Goal: Task Accomplishment & Management: Use online tool/utility

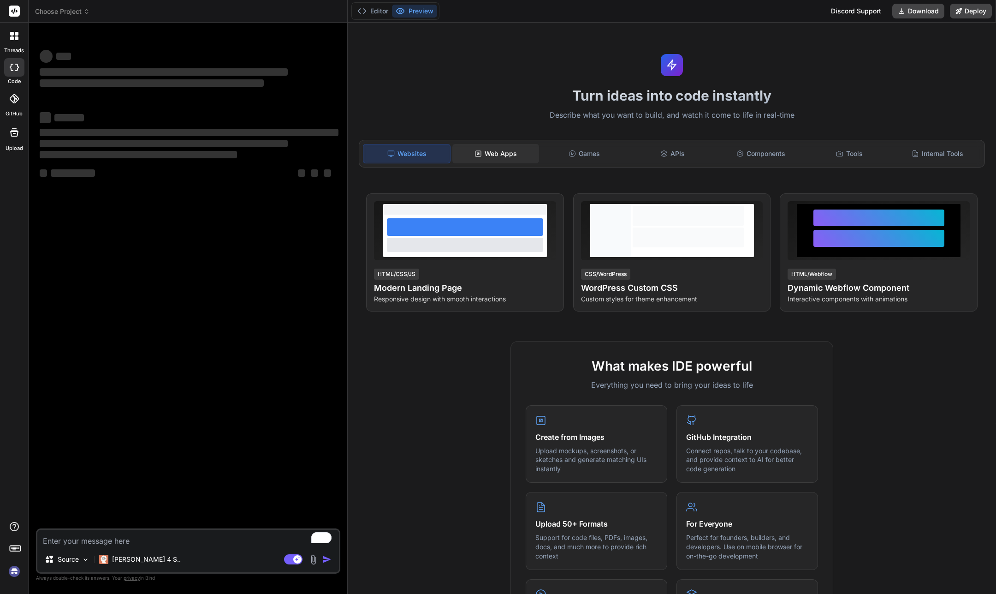
click at [488, 160] on div "Web Apps" at bounding box center [496, 153] width 87 height 19
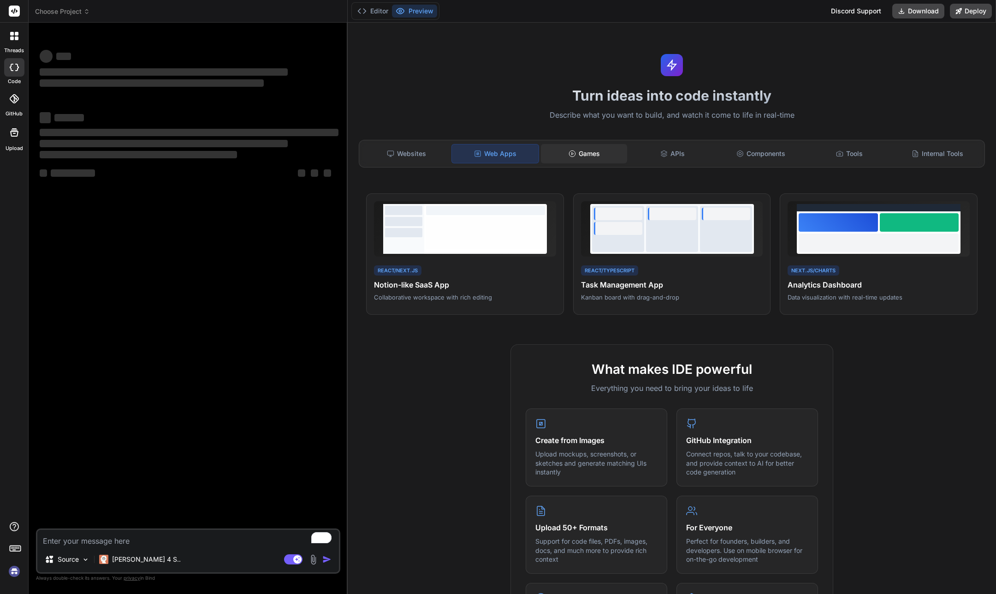
click at [580, 153] on div "Games" at bounding box center [584, 153] width 87 height 19
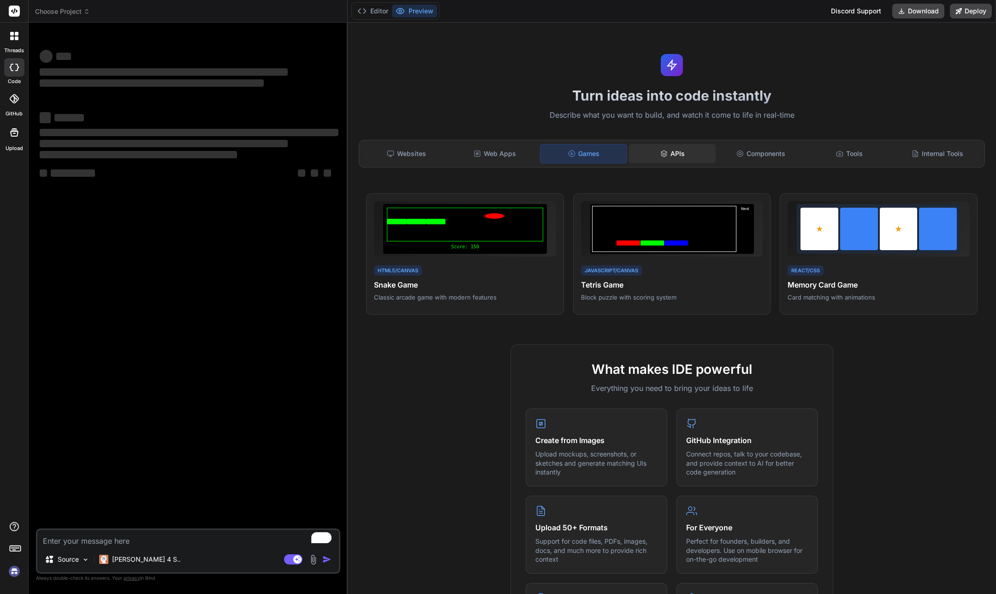
click at [670, 151] on div "APIs" at bounding box center [672, 153] width 87 height 19
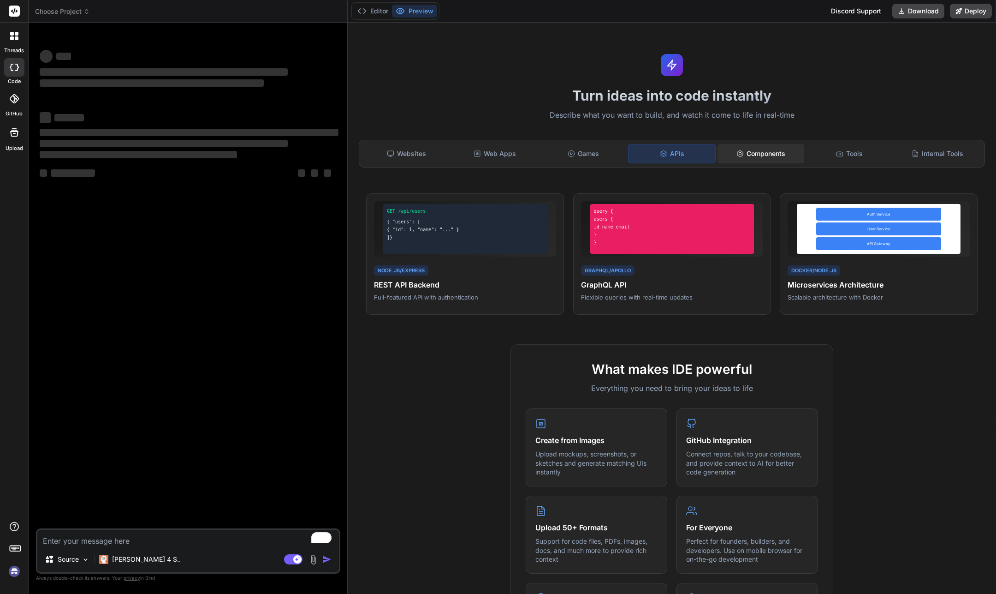
click at [739, 153] on icon at bounding box center [740, 153] width 7 height 7
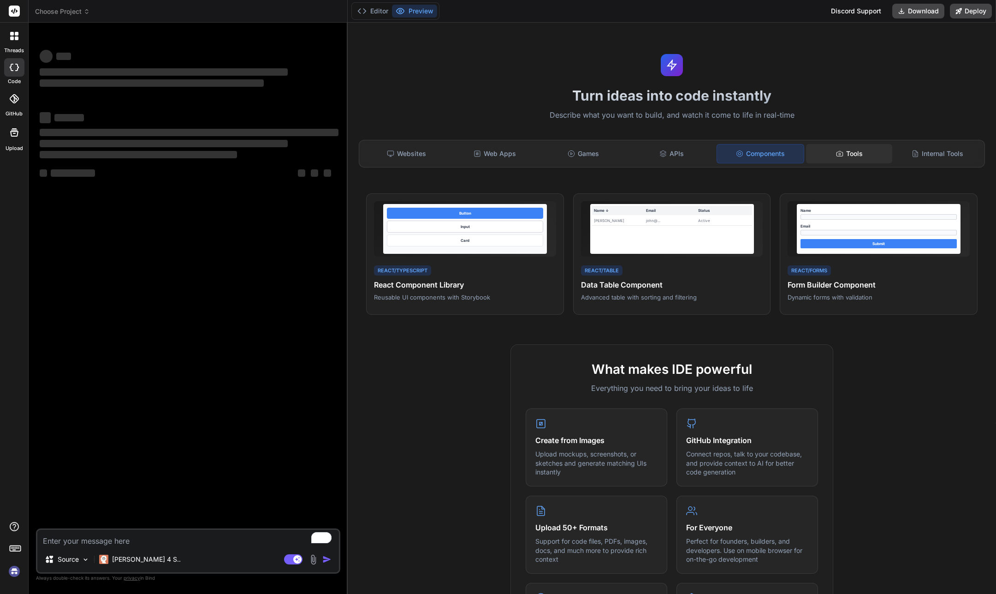
click at [845, 158] on div "Tools" at bounding box center [849, 153] width 87 height 19
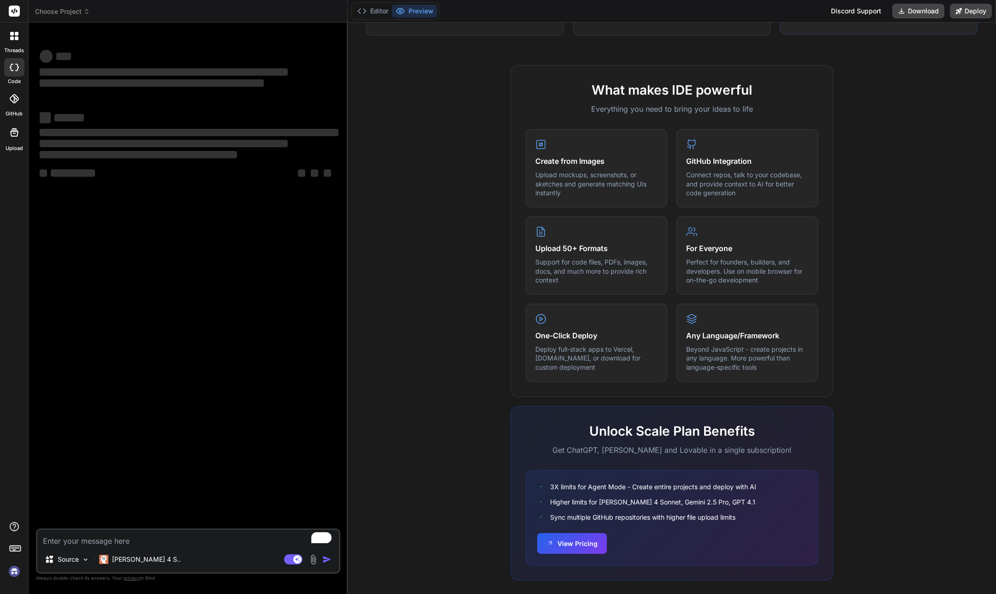
scroll to position [290, 0]
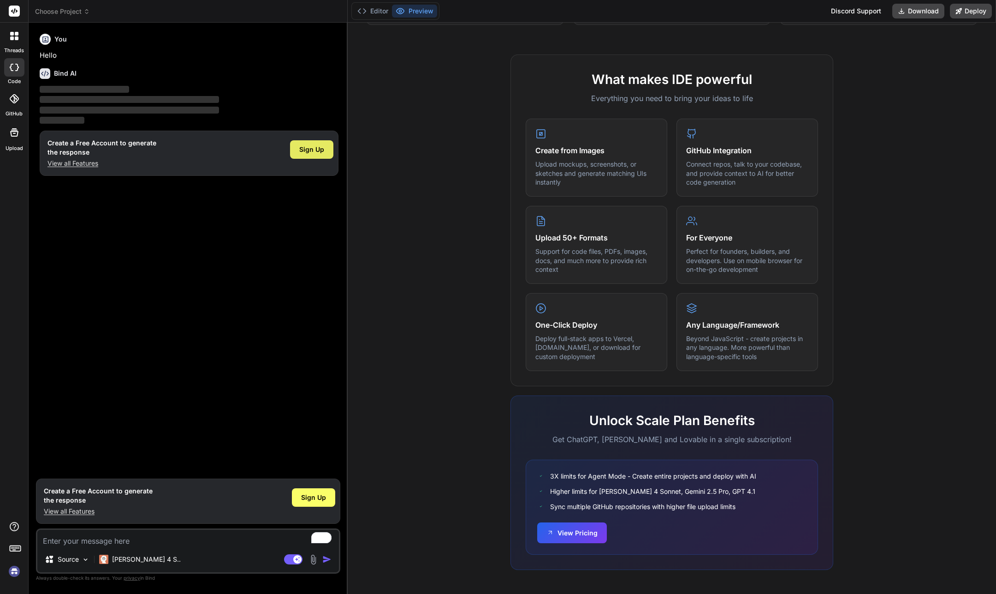
click at [322, 149] on span "Sign Up" at bounding box center [311, 149] width 25 height 9
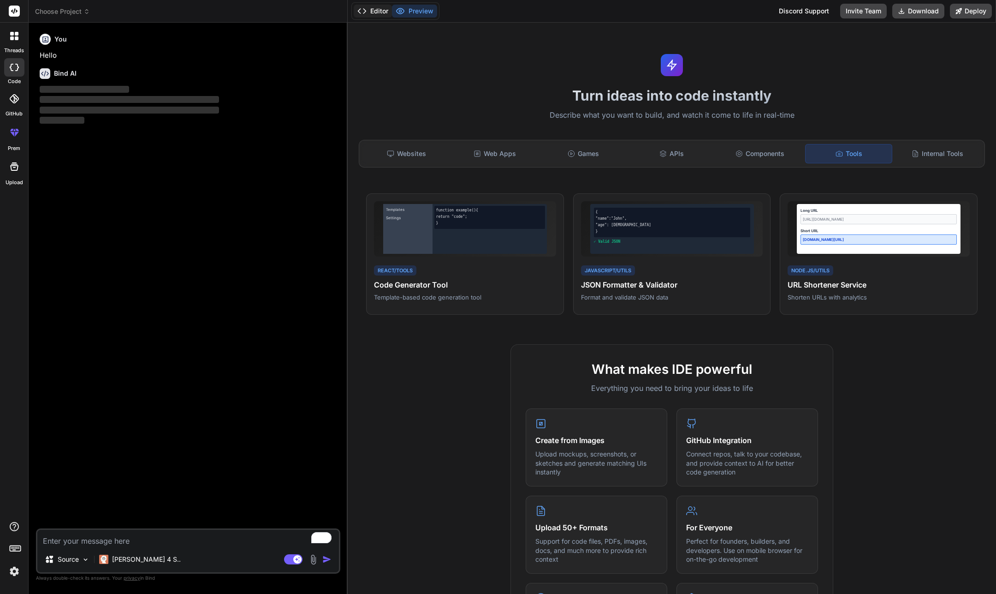
click at [383, 14] on button "Editor" at bounding box center [373, 11] width 38 height 13
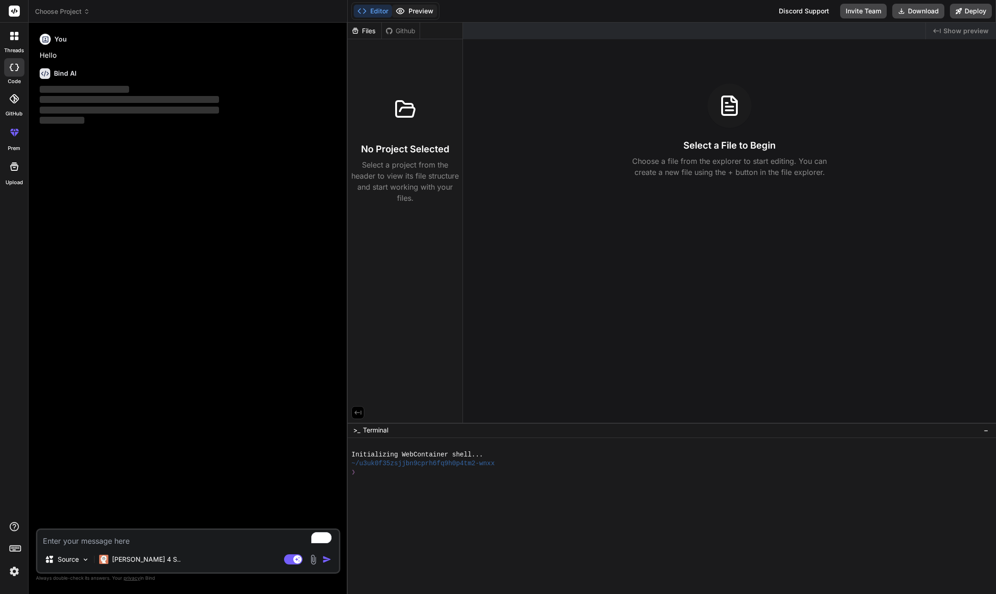
click at [417, 10] on button "Preview" at bounding box center [414, 11] width 45 height 13
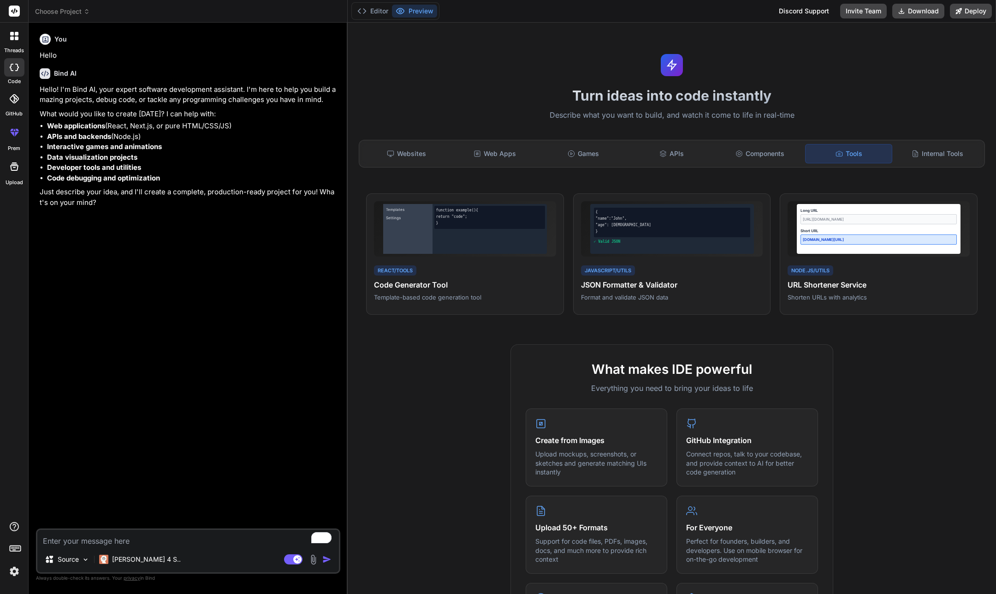
type textarea "x"
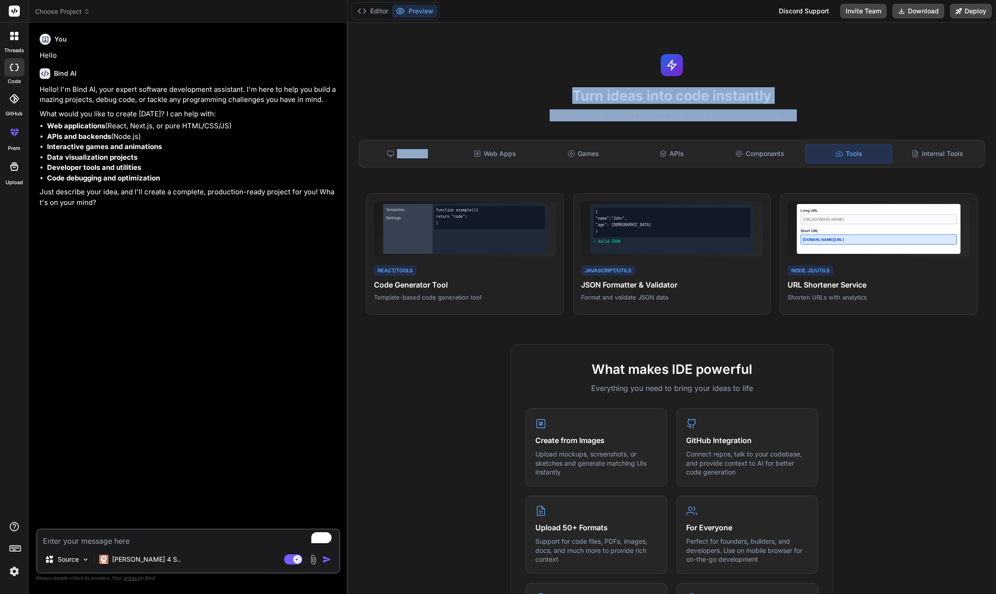
drag, startPoint x: 524, startPoint y: 133, endPoint x: 749, endPoint y: 88, distance: 229.6
click at [749, 88] on div "Turn ideas into code instantly Describe what you want to build, and watch it co…" at bounding box center [672, 308] width 649 height 571
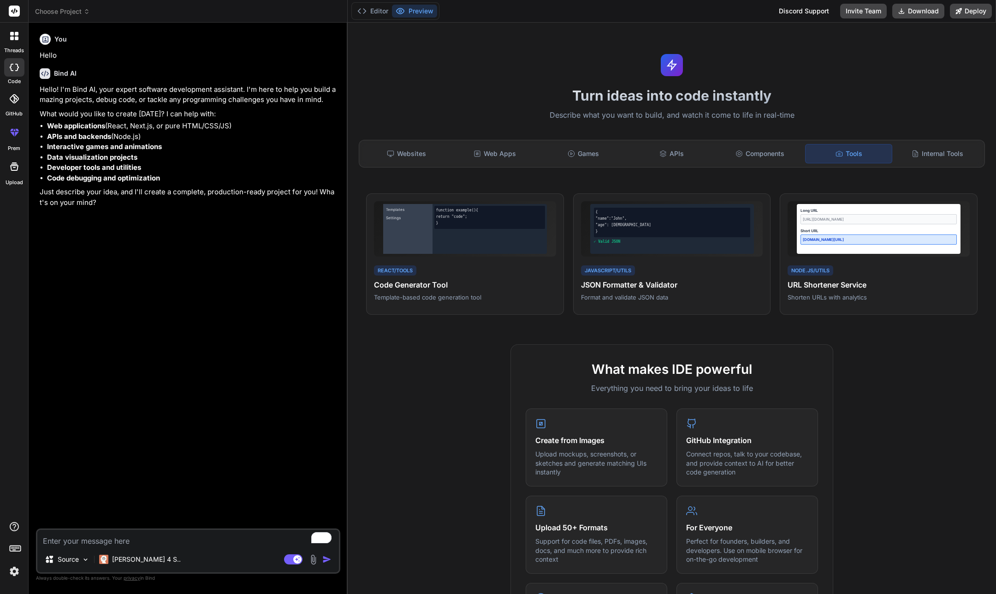
click at [840, 64] on div "Turn ideas into code instantly Describe what you want to build, and watch it co…" at bounding box center [672, 308] width 649 height 571
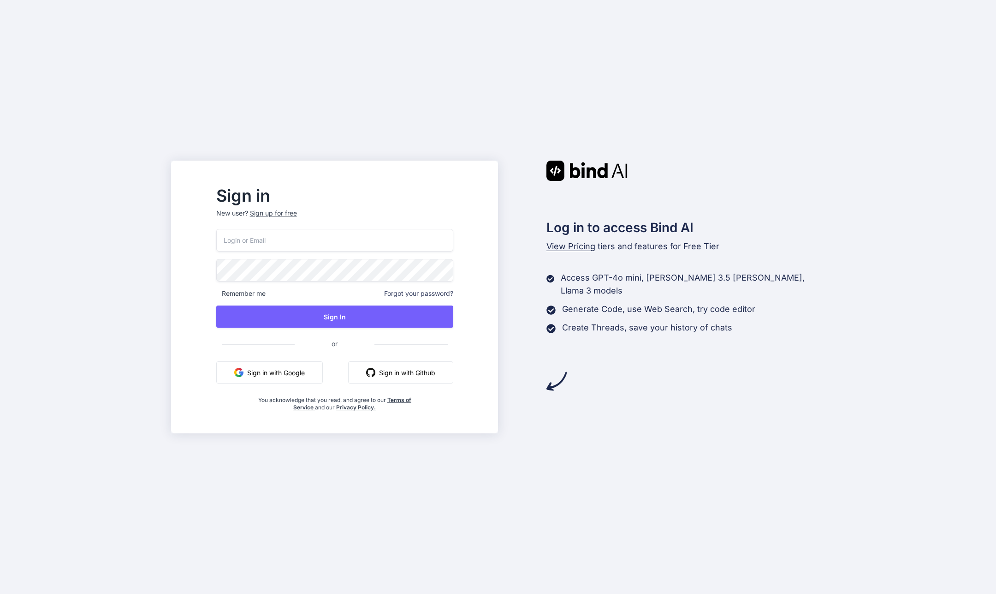
click at [323, 376] on button "Sign in with Google" at bounding box center [269, 372] width 107 height 22
